Goal: Transaction & Acquisition: Purchase product/service

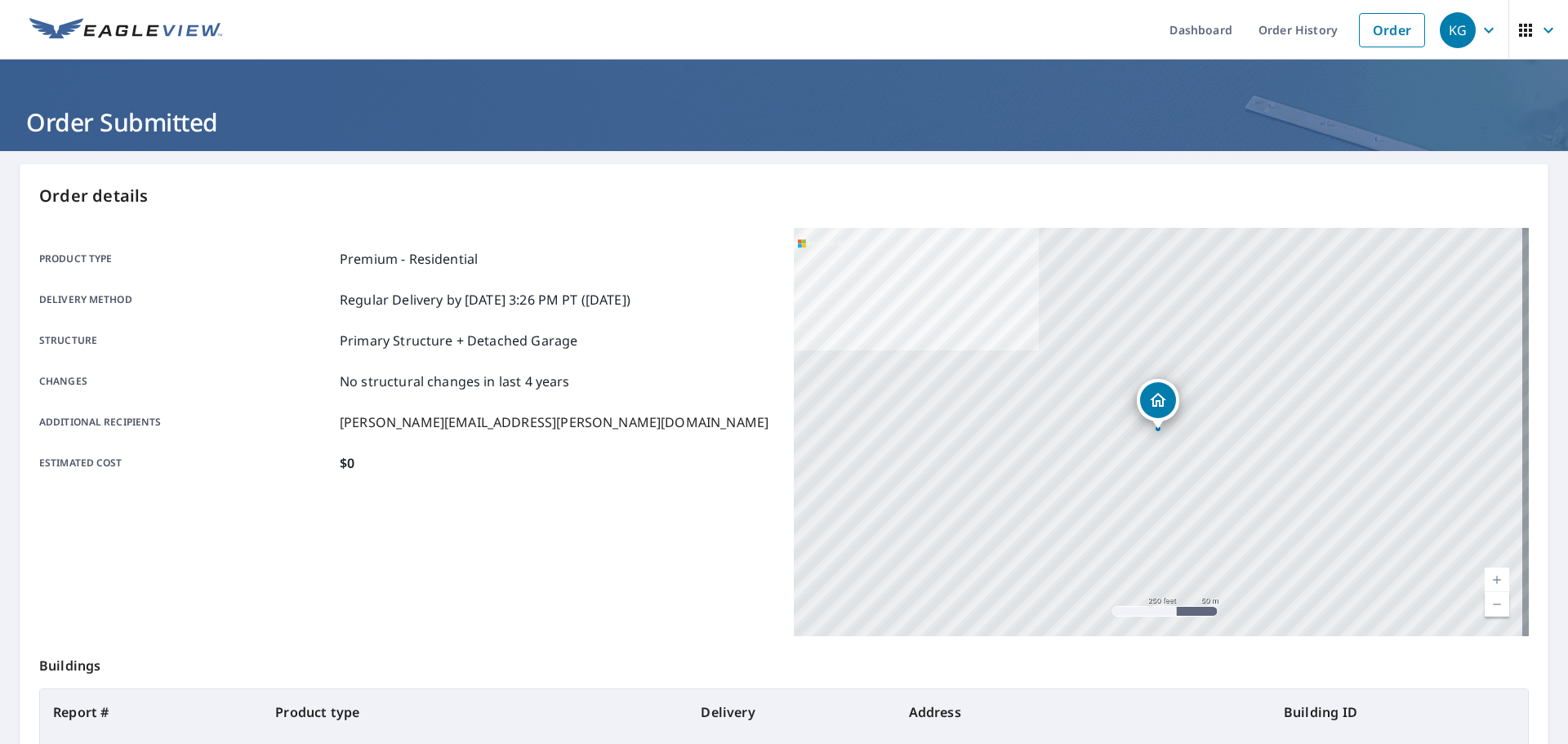
scroll to position [156, 0]
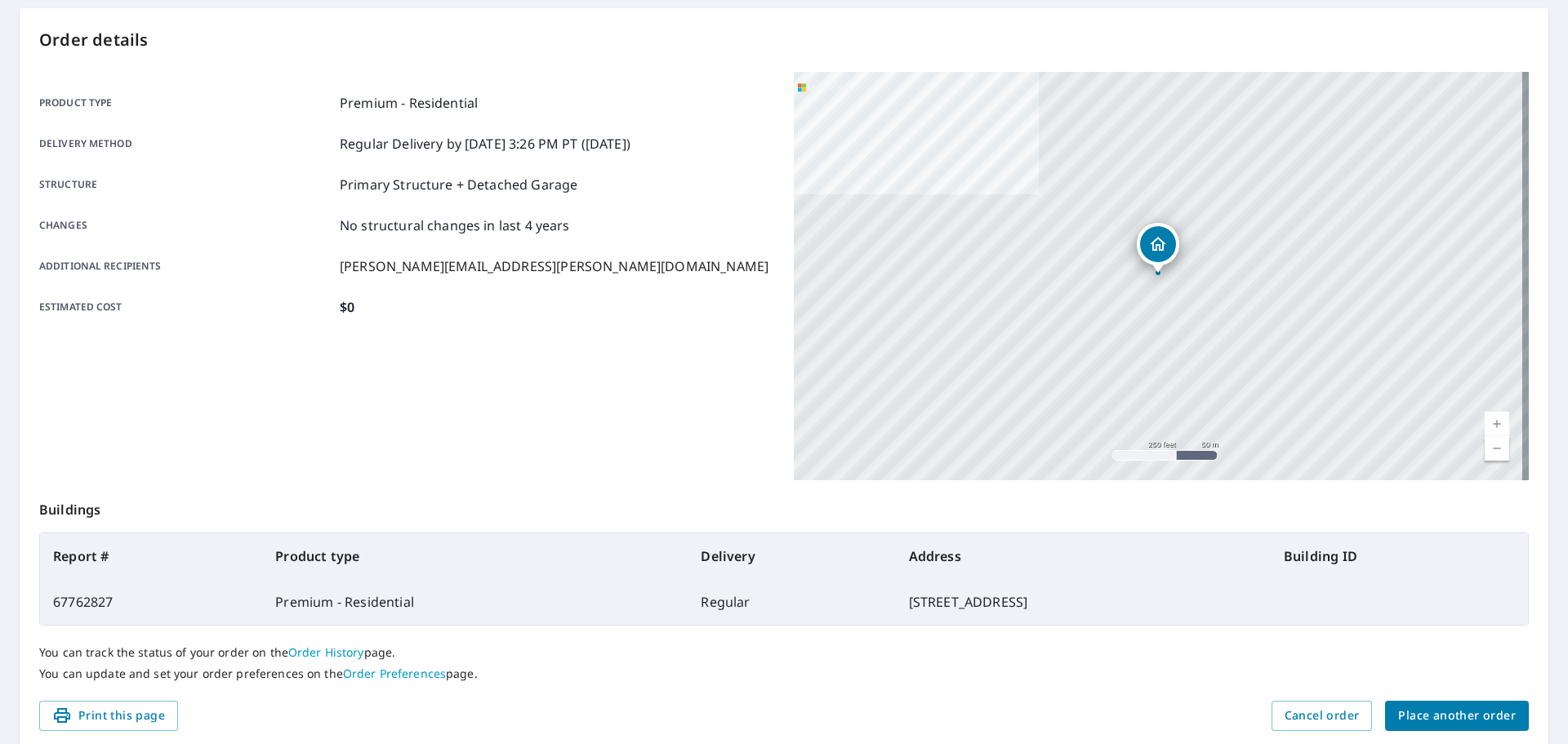
click at [1455, 716] on span "Place another order" at bounding box center [1457, 716] width 118 height 21
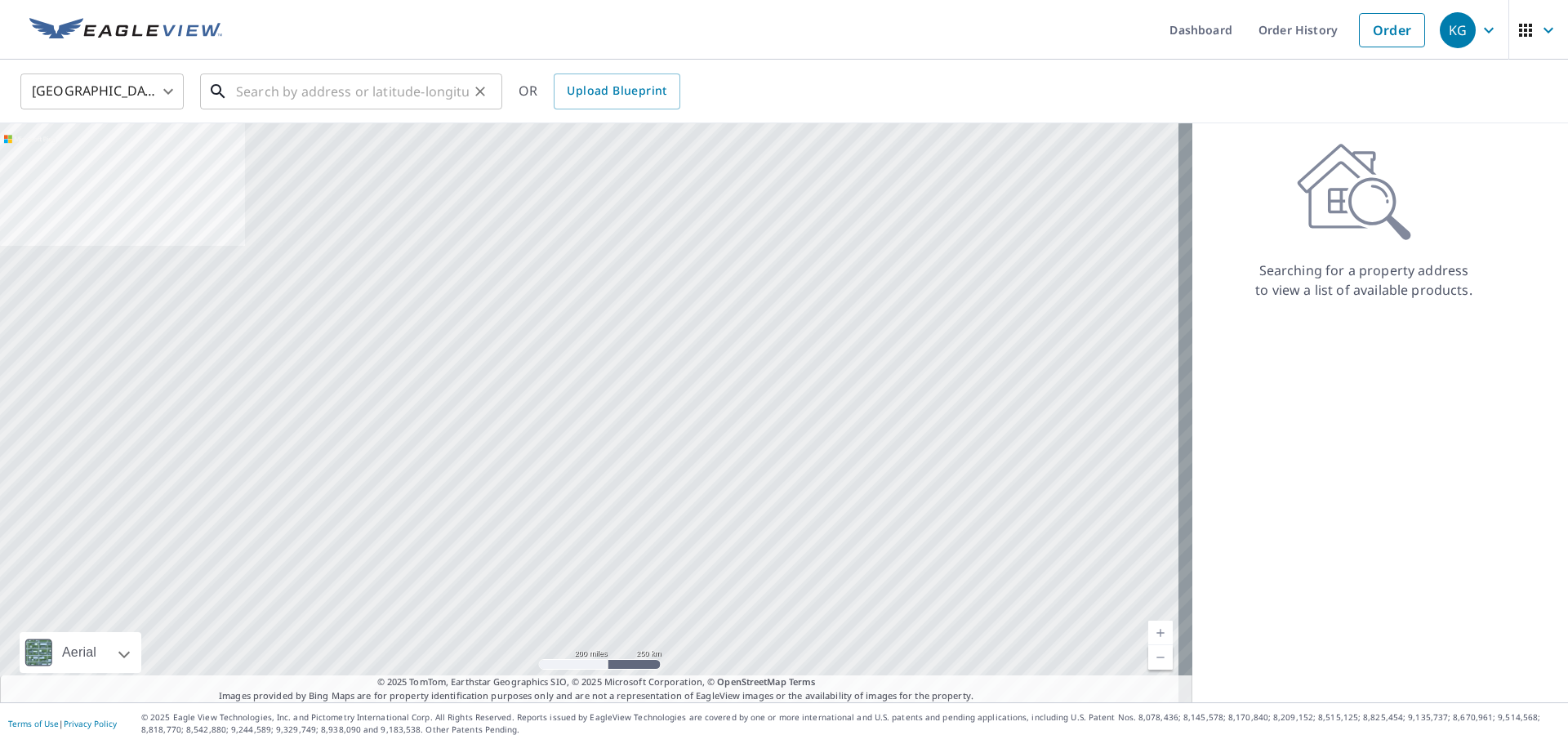
click at [327, 96] on input "text" at bounding box center [352, 91] width 232 height 46
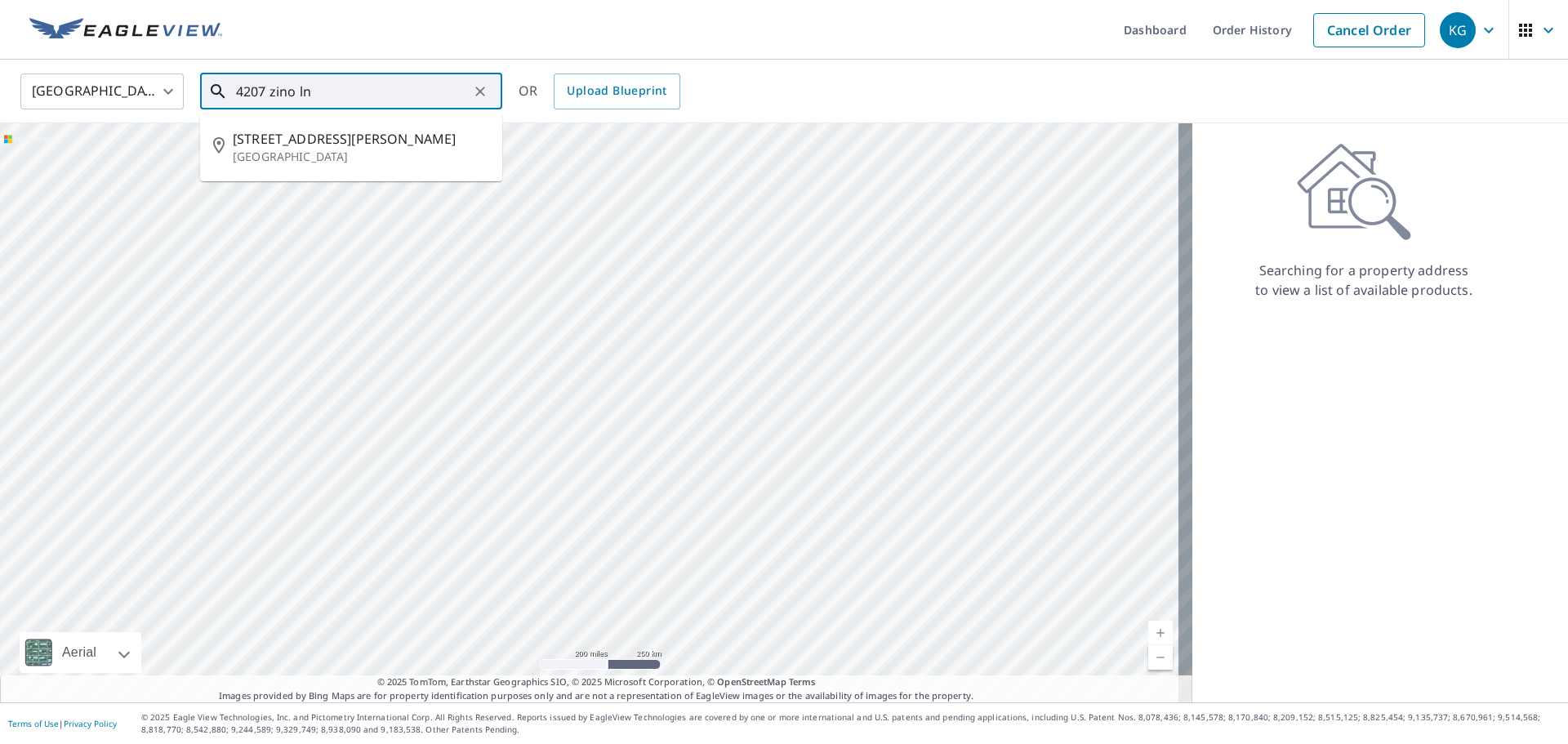
click at [317, 118] on ul "[STREET_ADDRESS][PERSON_NAME]" at bounding box center [351, 147] width 302 height 69
click at [307, 143] on span "[STREET_ADDRESS][PERSON_NAME]" at bounding box center [361, 139] width 257 height 20
type input "[STREET_ADDRESS][PERSON_NAME]"
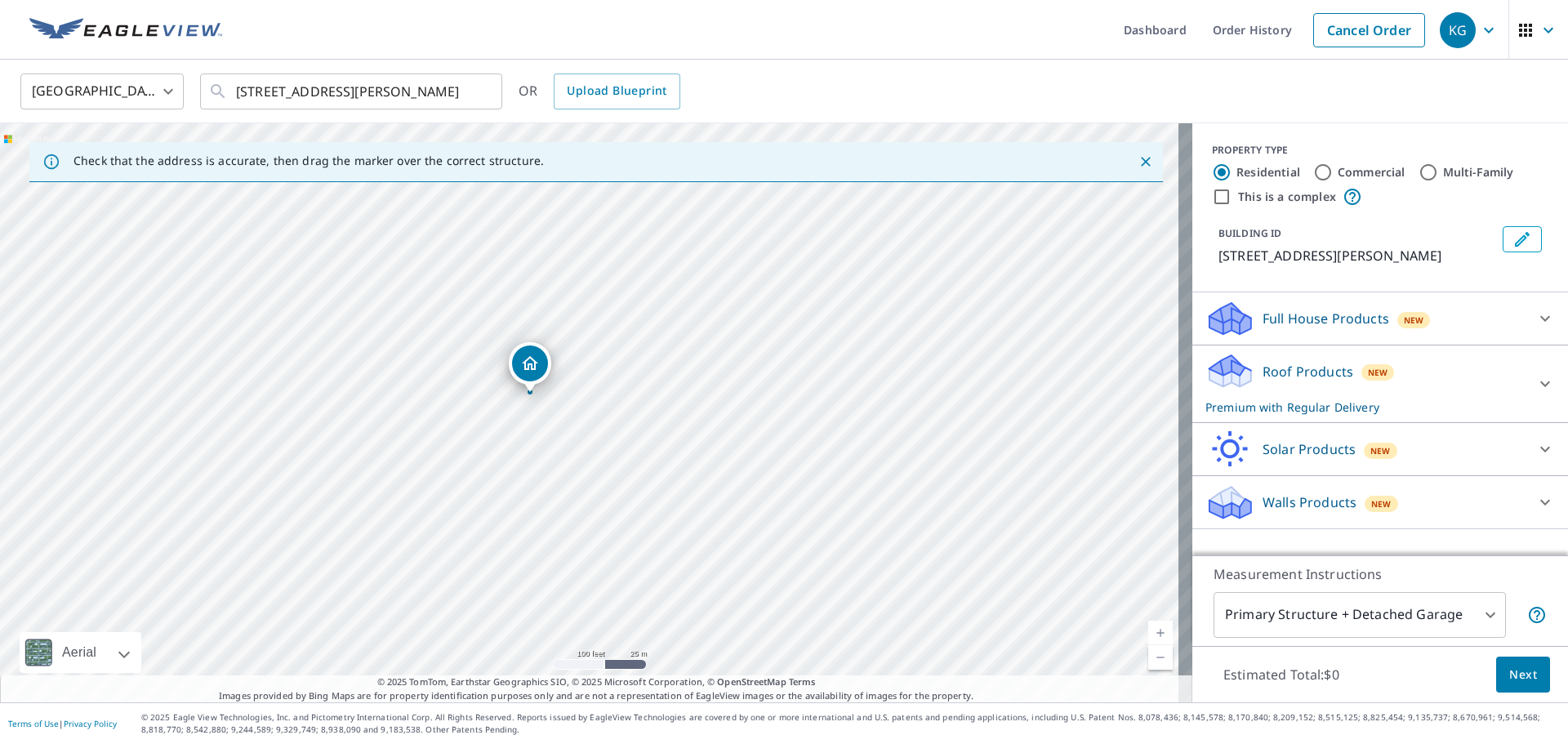
click at [1509, 668] on span "Next" at bounding box center [1523, 675] width 28 height 21
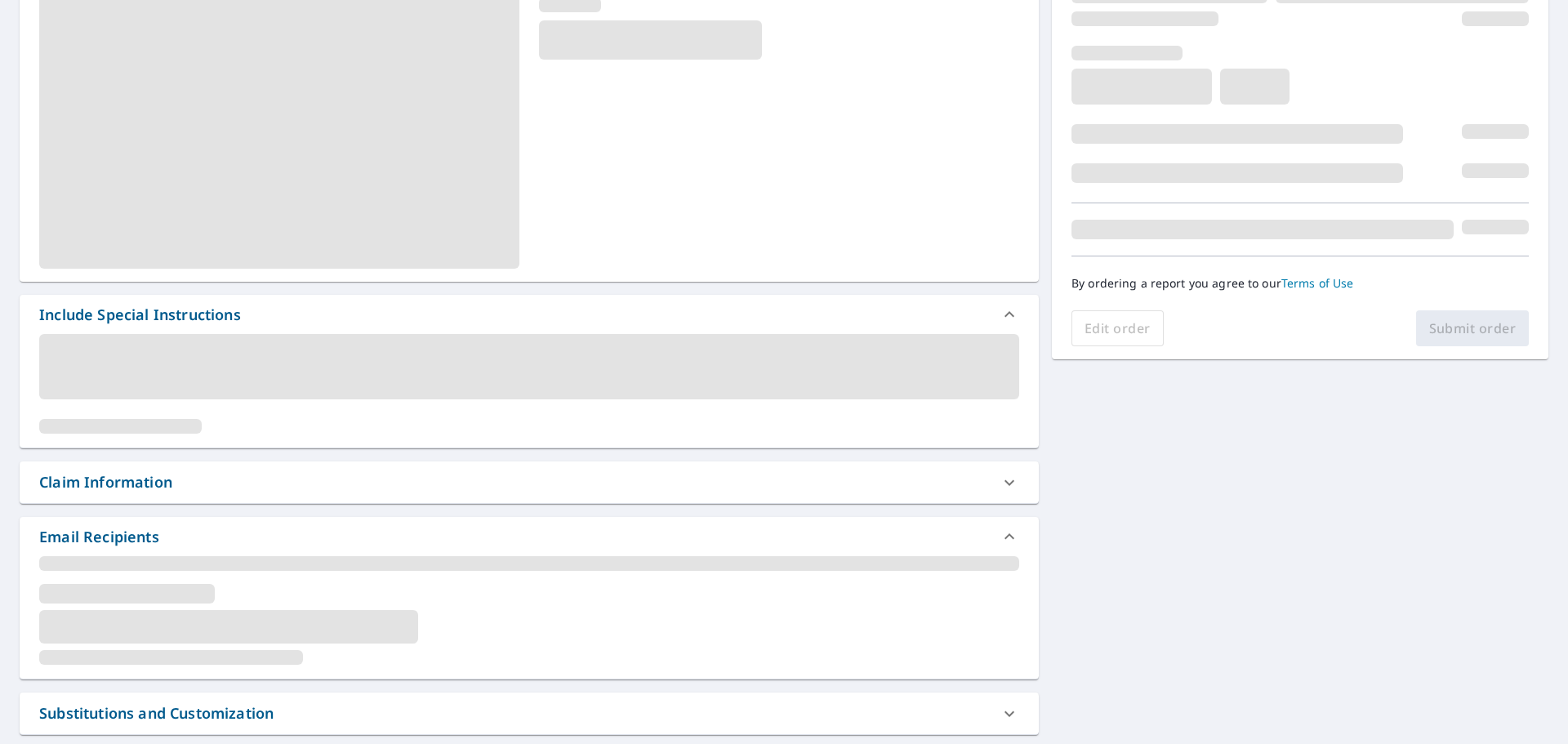
scroll to position [245, 0]
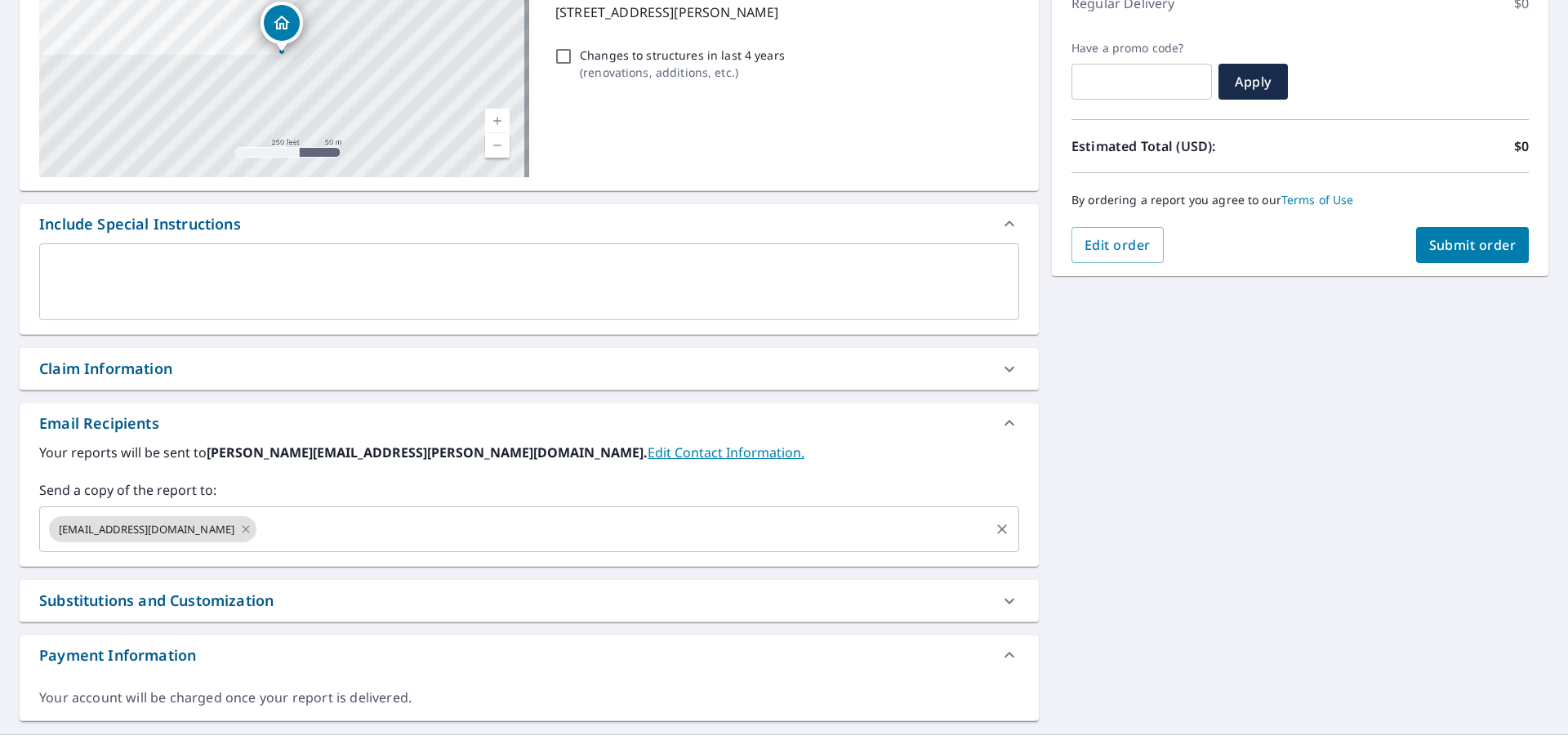
click at [239, 528] on icon at bounding box center [245, 529] width 13 height 18
click at [205, 528] on input "text" at bounding box center [517, 529] width 941 height 31
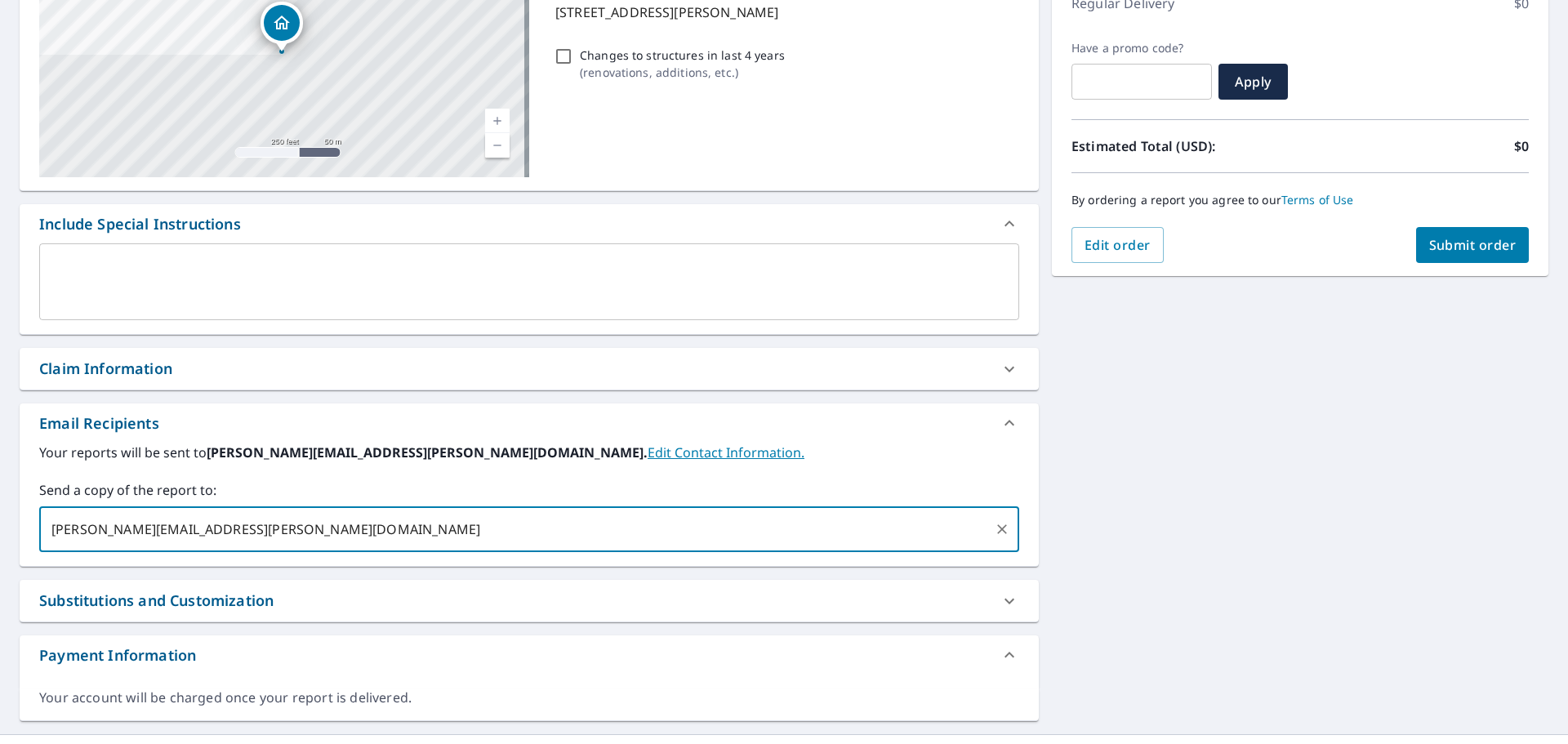
type input "[PERSON_NAME][EMAIL_ADDRESS][PERSON_NAME][DOMAIN_NAME]"
click at [1429, 251] on span "Submit order" at bounding box center [1473, 245] width 88 height 18
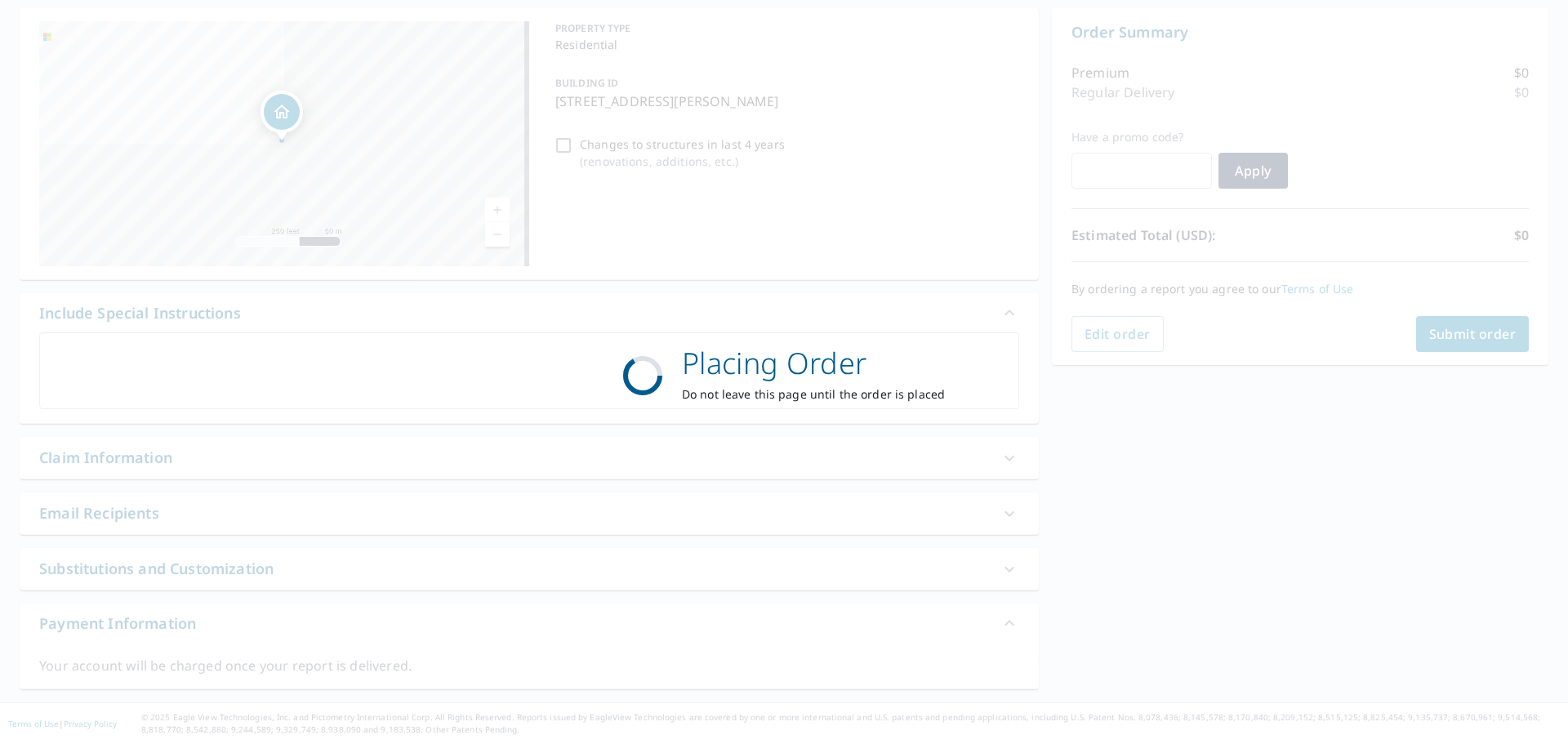
scroll to position [156, 0]
